Goal: Navigation & Orientation: Find specific page/section

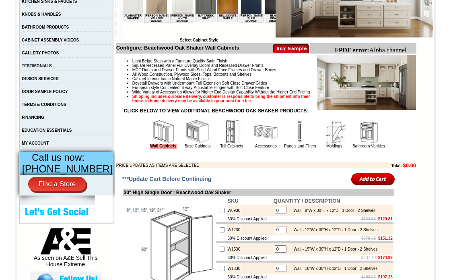
scroll to position [268, 0]
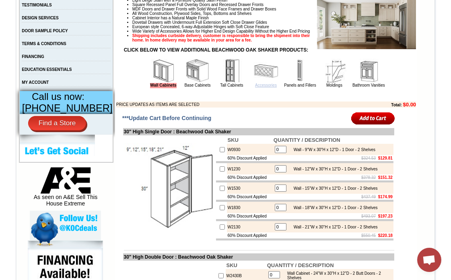
click at [259, 87] on link "Accessories" at bounding box center [266, 85] width 22 height 4
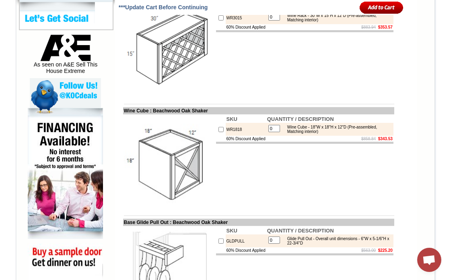
scroll to position [403, 0]
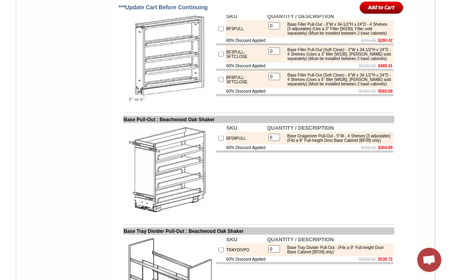
scroll to position [1745, 0]
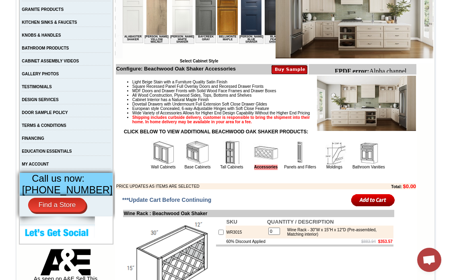
scroll to position [268, 0]
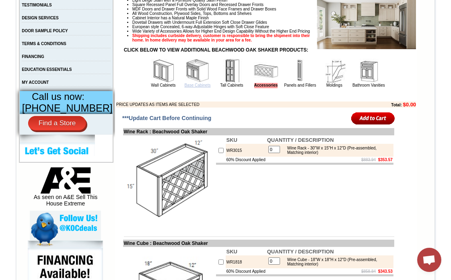
click at [193, 87] on link "Base Cabinets" at bounding box center [197, 85] width 26 height 4
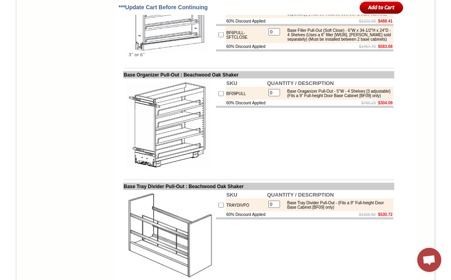
scroll to position [1790, 0]
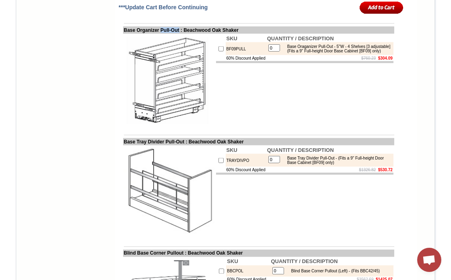
drag, startPoint x: 158, startPoint y: 81, endPoint x: 179, endPoint y: 79, distance: 21.0
click at [179, 34] on td "Base Organizer Pull-Out : Beachwood Oak Shaker" at bounding box center [258, 30] width 271 height 7
copy td "Pull-Out"
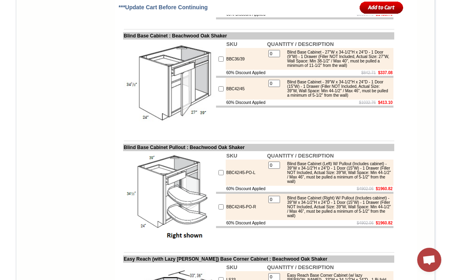
scroll to position [3579, 0]
